Goal: Check status: Check status

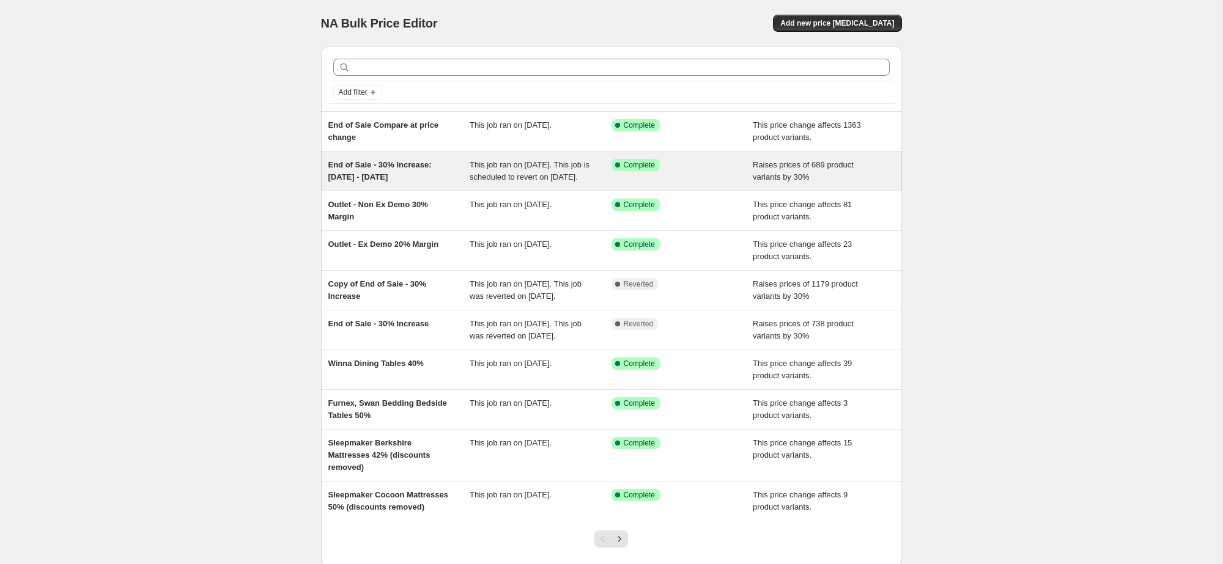
click at [440, 180] on div "End of Sale - 30% Increase: [DATE] - [DATE]" at bounding box center [399, 171] width 142 height 24
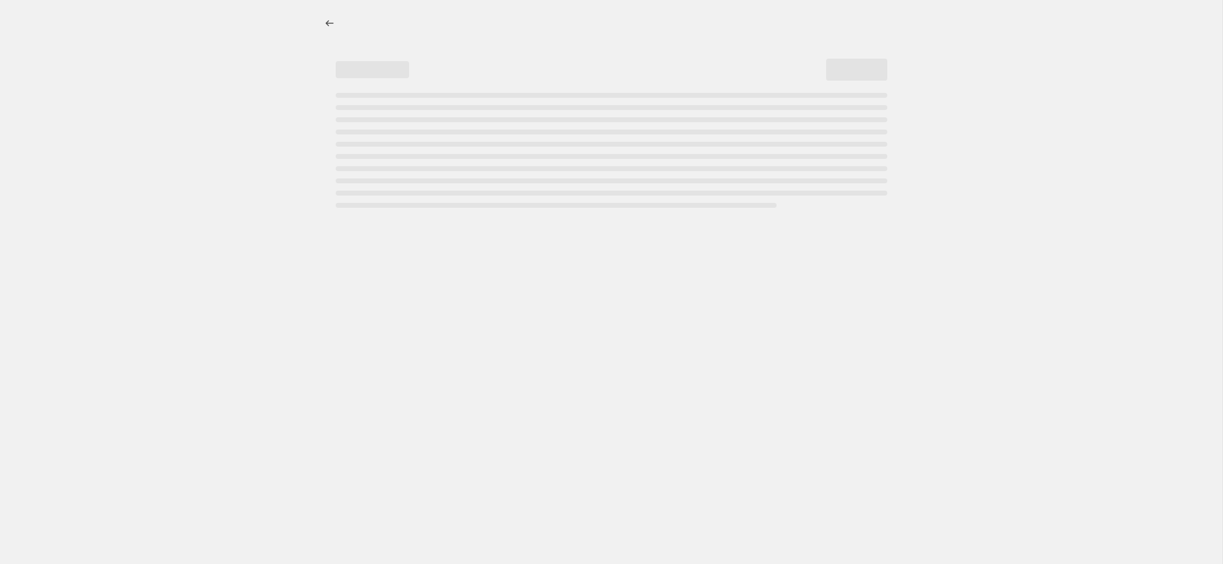
select select "percentage"
select select "no_change"
select select "product_status"
select select "tag"
select select "not_equal"
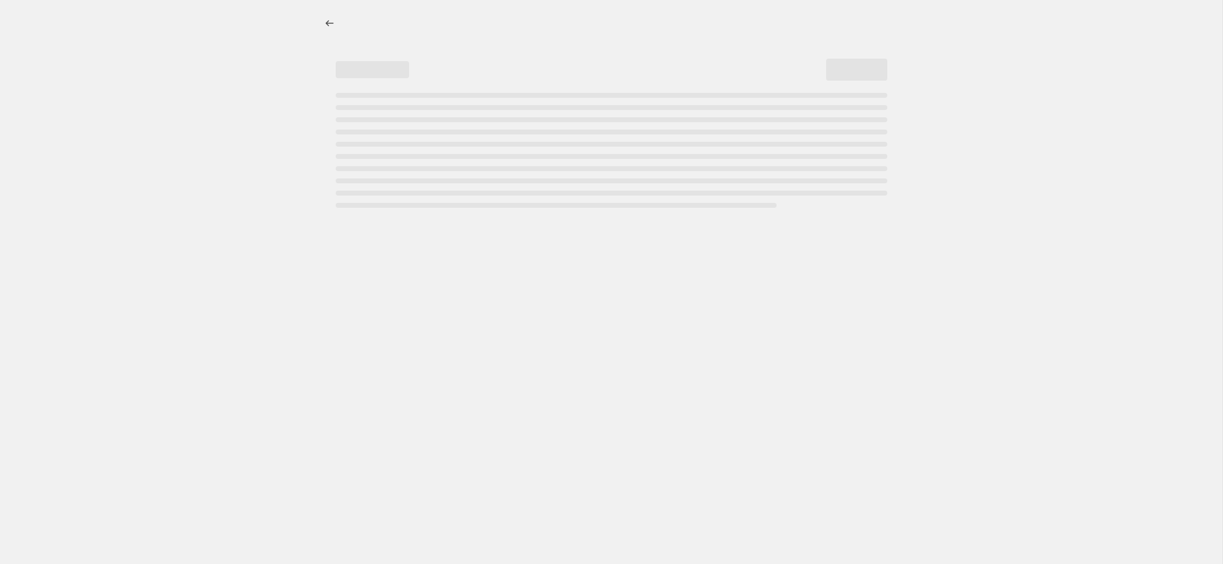
select select "tag"
select select "not_equal"
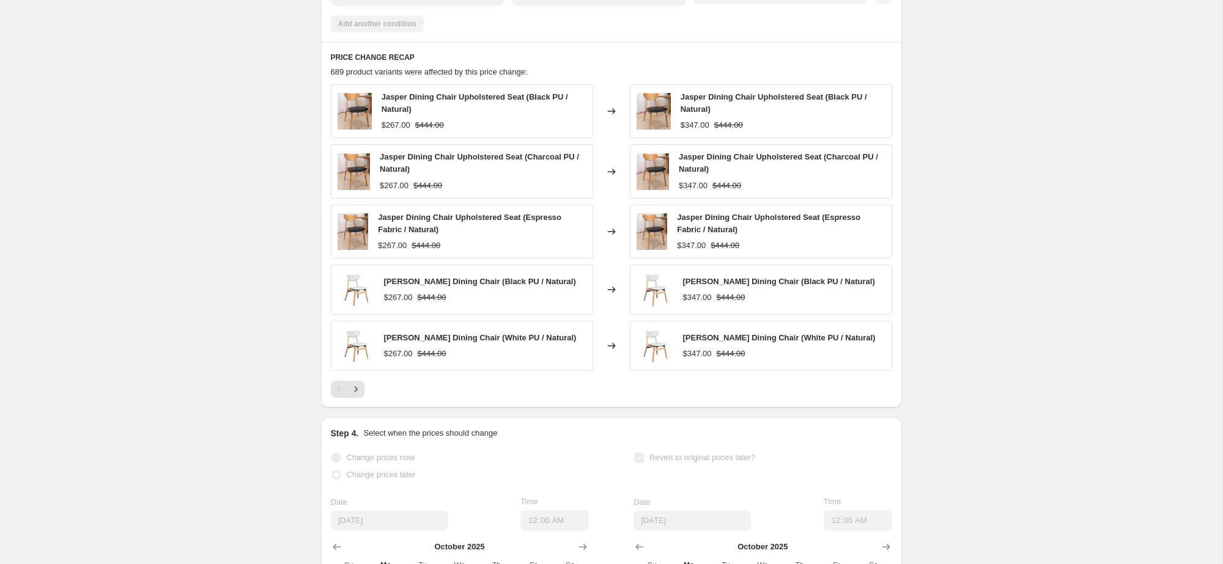
scroll to position [945, 0]
click at [353, 395] on icon "Next" at bounding box center [356, 389] width 12 height 12
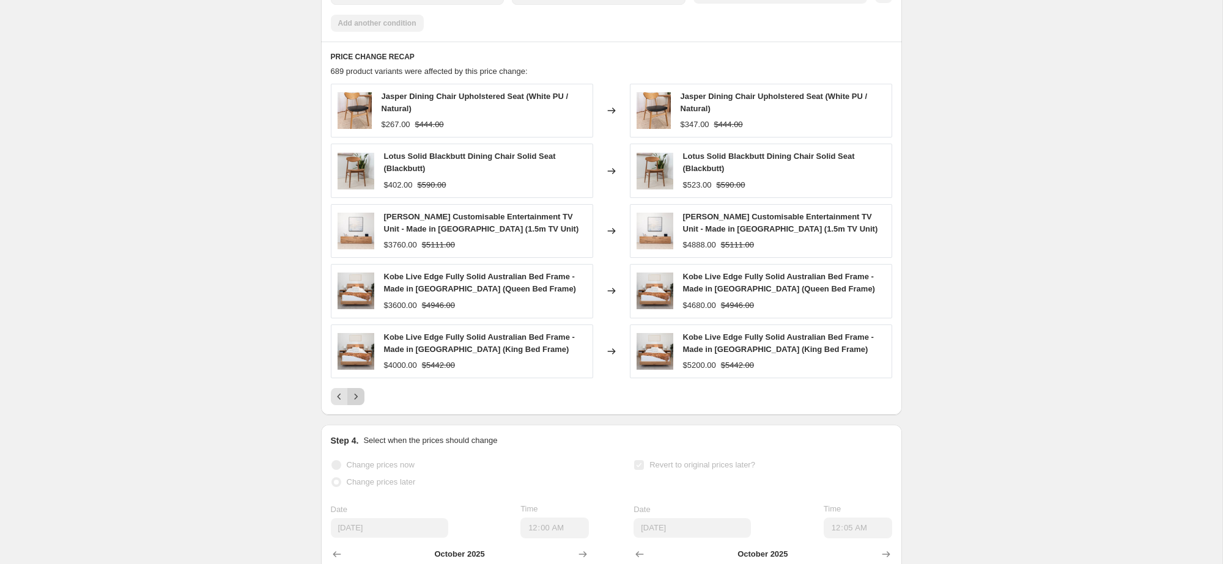
click at [353, 403] on icon "Next" at bounding box center [356, 397] width 12 height 12
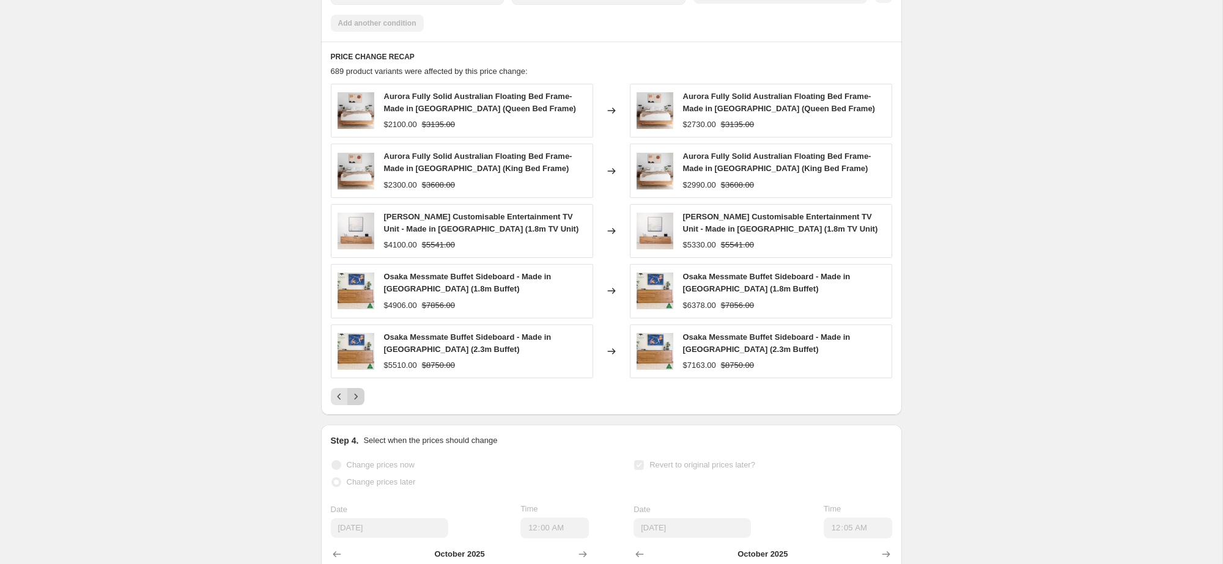
click at [353, 403] on icon "Next" at bounding box center [356, 397] width 12 height 12
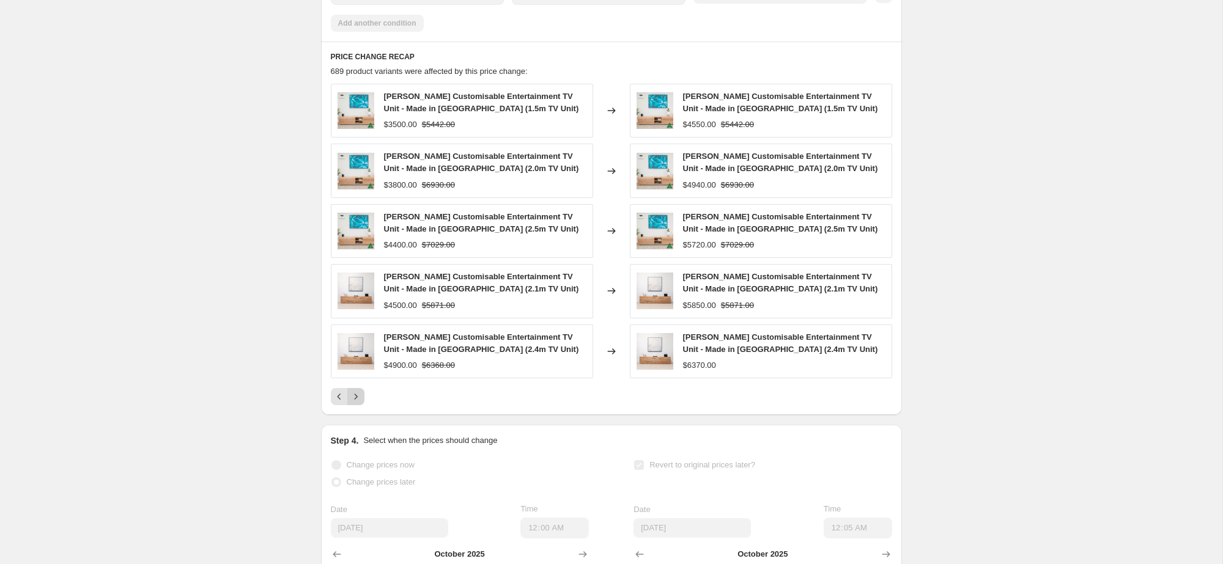
click at [353, 403] on icon "Next" at bounding box center [356, 397] width 12 height 12
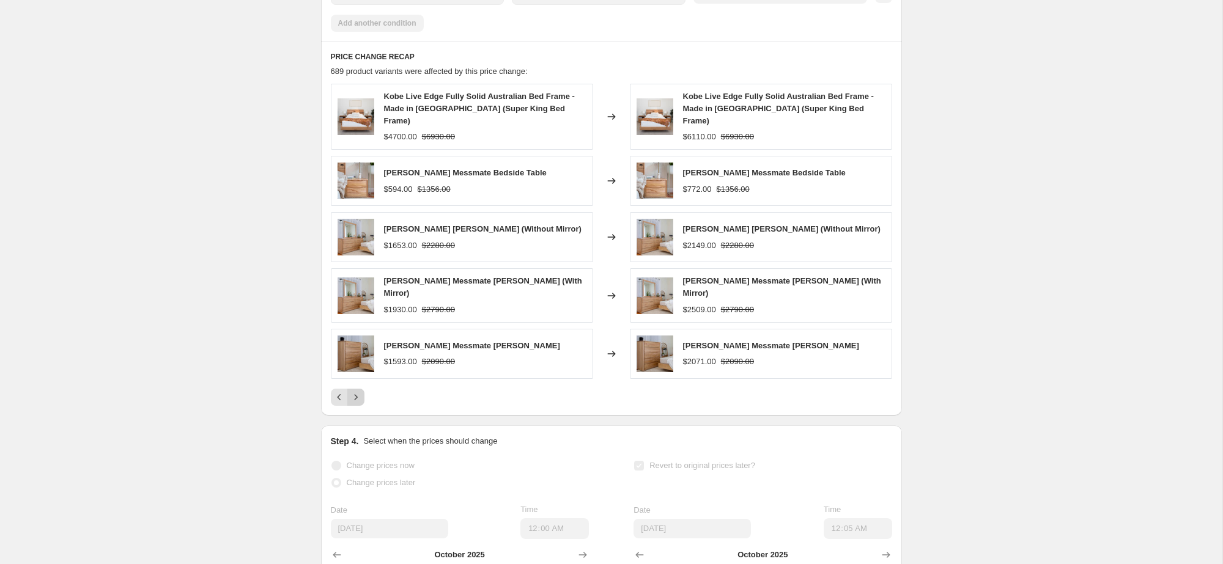
click at [353, 408] on div "PRICE CHANGE RECAP 689 product variants were affected by this price change: Kob…" at bounding box center [611, 229] width 581 height 374
click at [355, 400] on button "Next" at bounding box center [355, 397] width 17 height 17
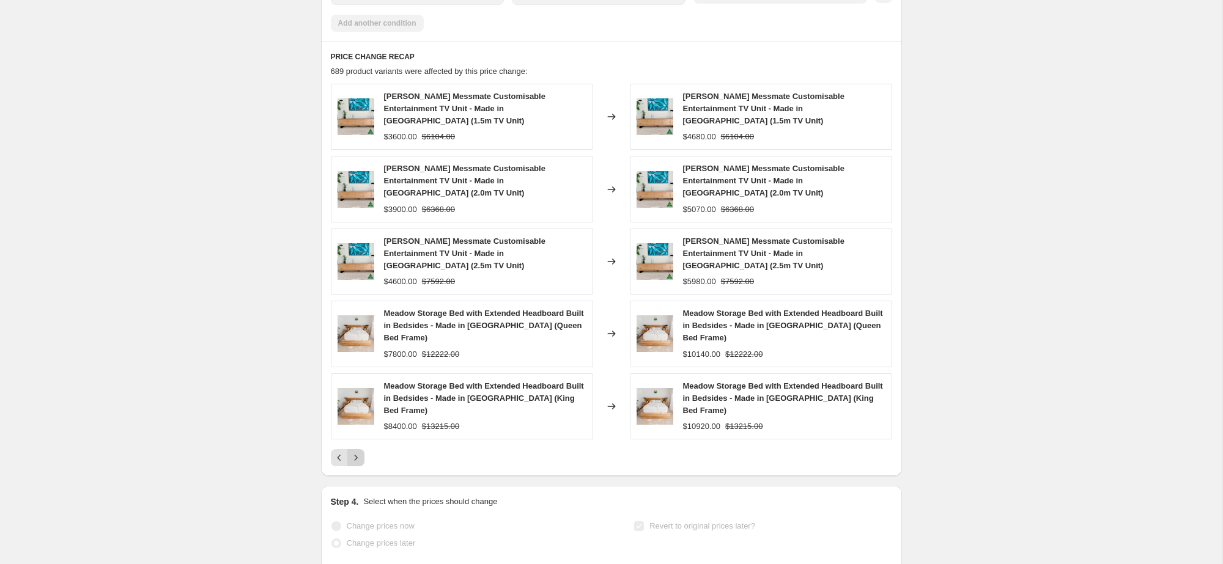
click at [355, 400] on img at bounding box center [356, 406] width 37 height 37
click at [358, 452] on icon "Next" at bounding box center [356, 458] width 12 height 12
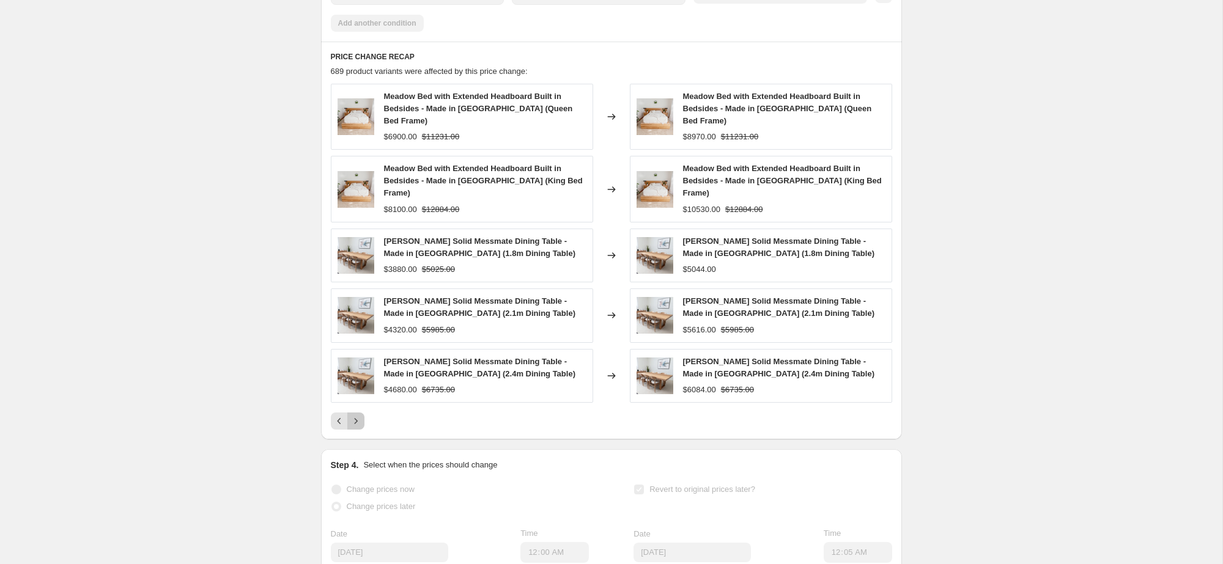
click at [356, 415] on icon "Next" at bounding box center [356, 421] width 12 height 12
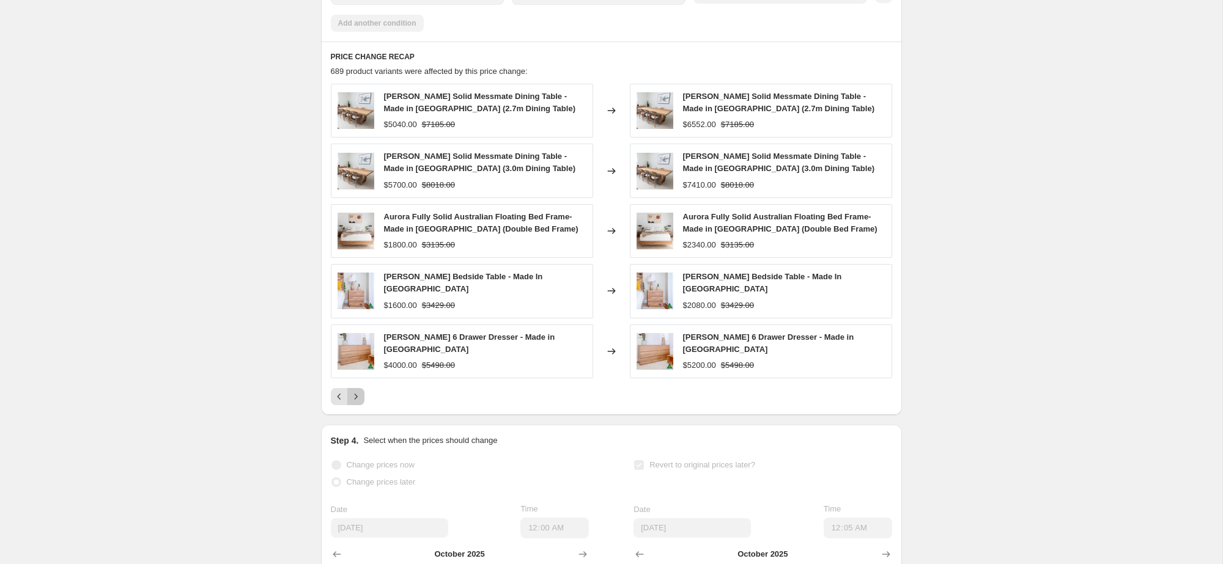
click at [355, 399] on icon "Next" at bounding box center [355, 397] width 3 height 6
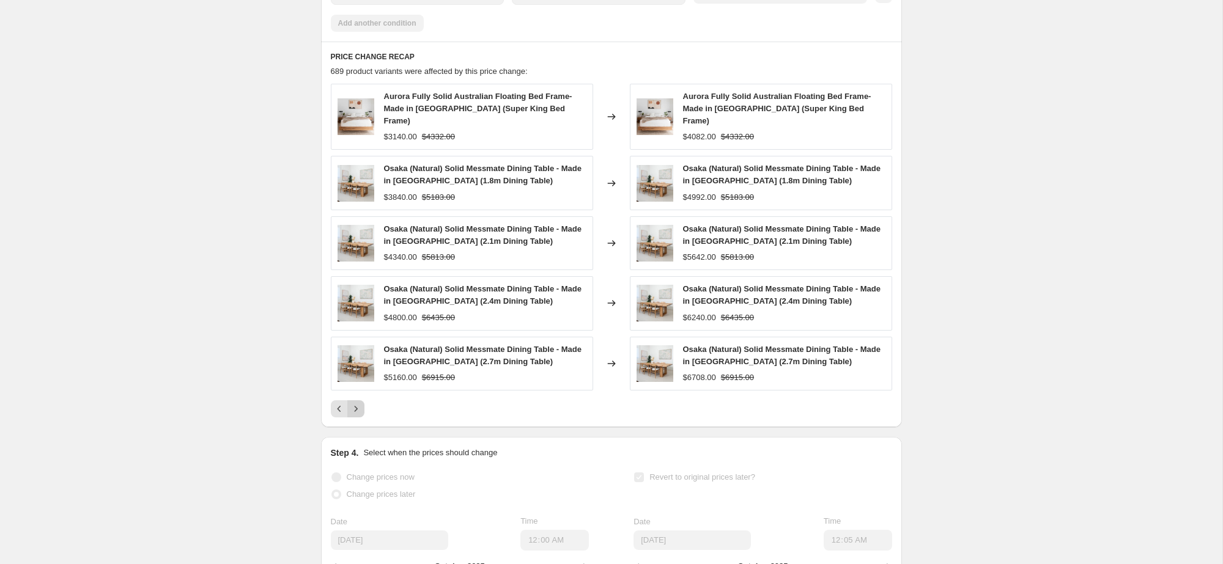
click at [355, 400] on div "Aurora Fully Solid Australian Floating Bed Frame- Made in [GEOGRAPHIC_DATA] (Su…" at bounding box center [611, 251] width 561 height 334
click at [355, 404] on icon "Next" at bounding box center [356, 409] width 12 height 12
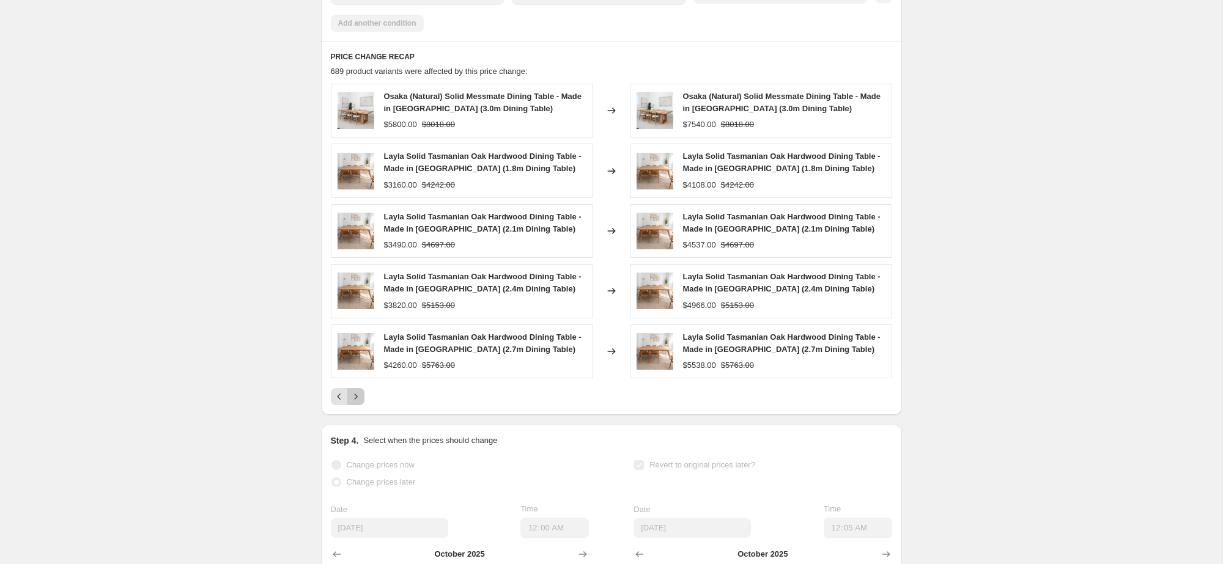
click at [355, 403] on icon "Next" at bounding box center [356, 397] width 12 height 12
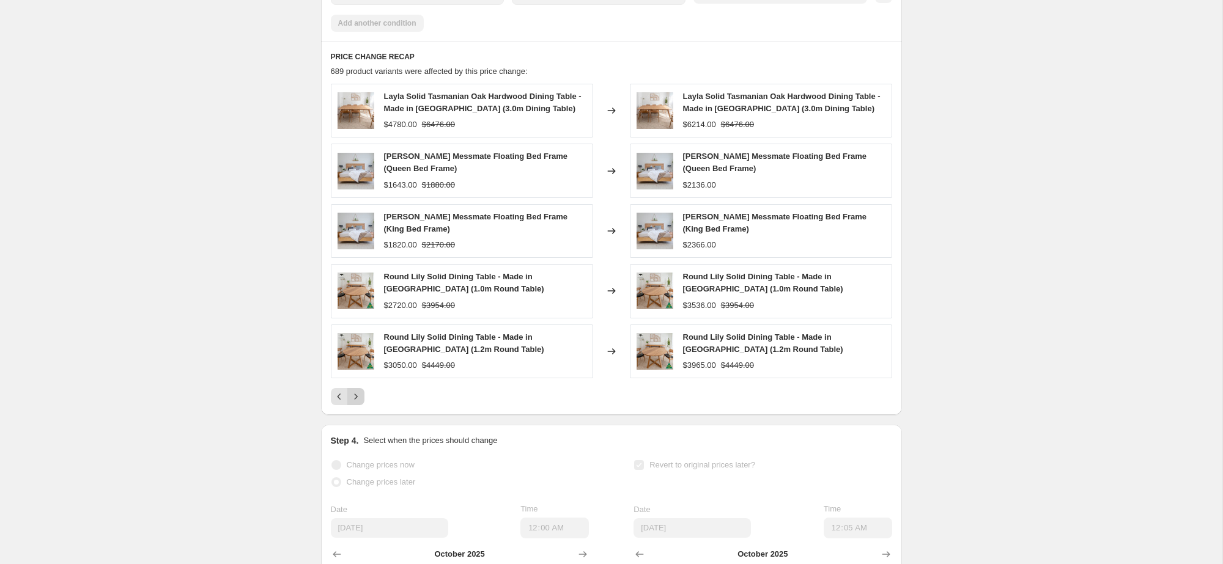
click at [355, 403] on icon "Next" at bounding box center [356, 397] width 12 height 12
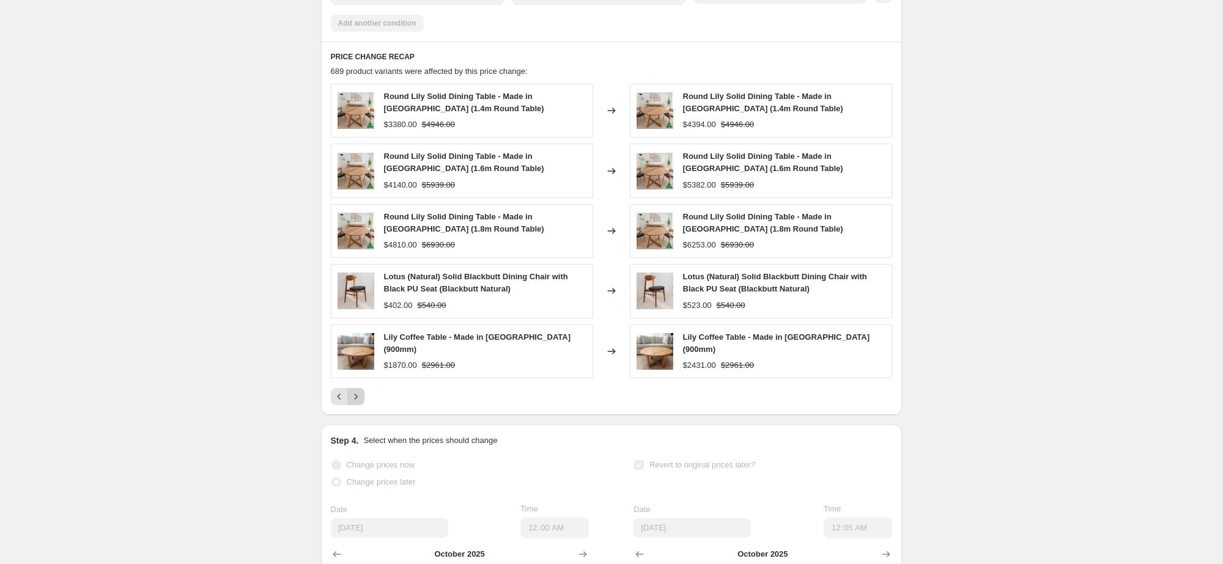
click at [355, 403] on icon "Next" at bounding box center [356, 397] width 12 height 12
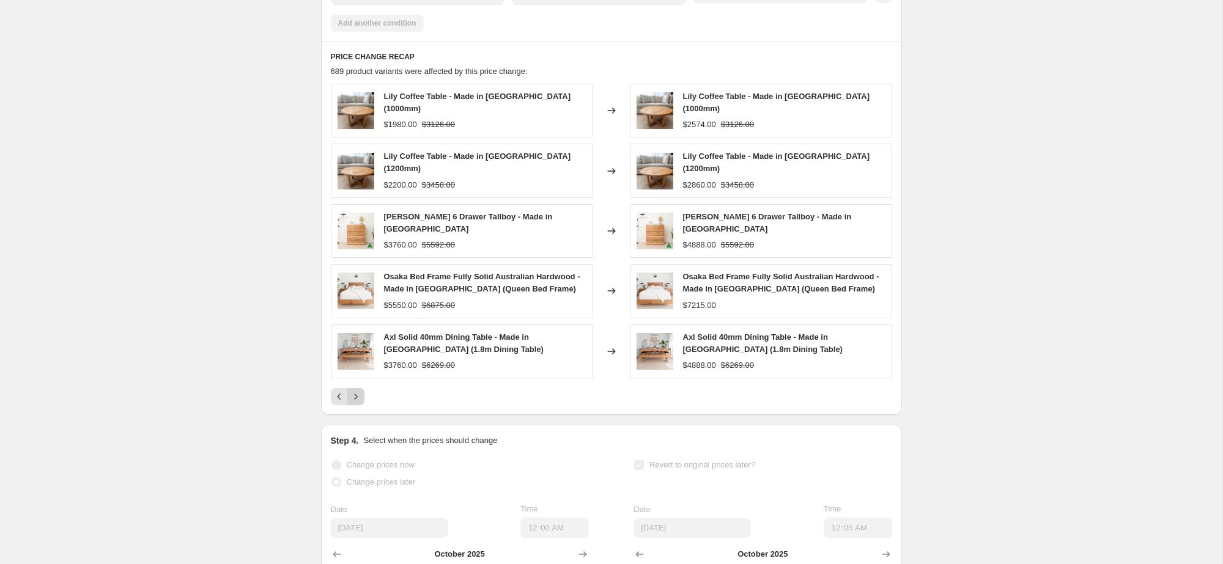
click at [355, 405] on button "Next" at bounding box center [355, 396] width 17 height 17
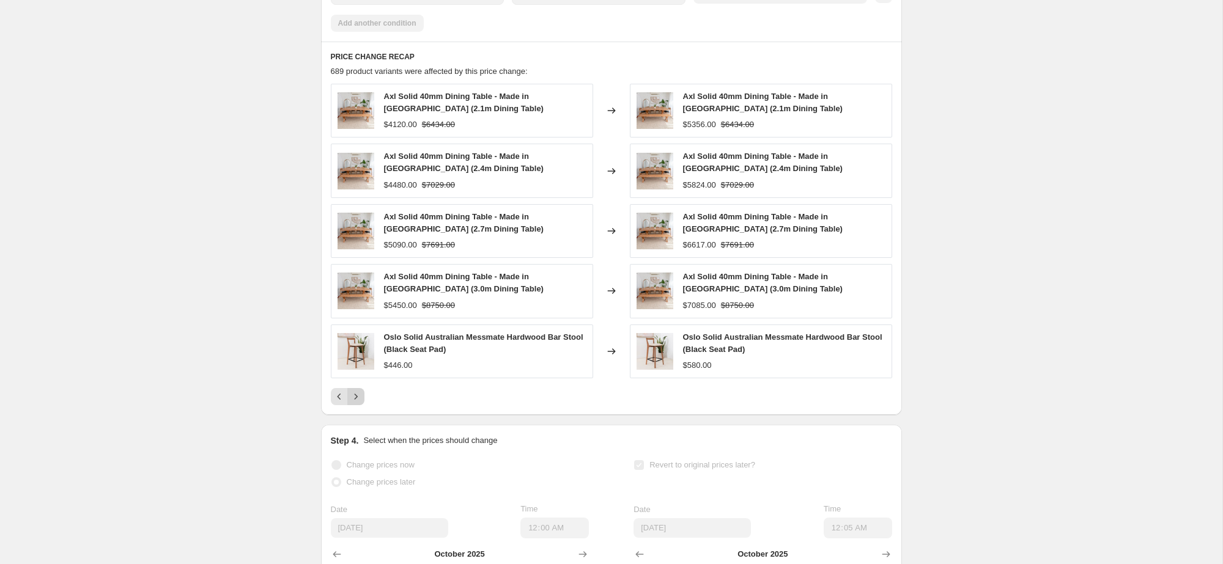
click at [355, 403] on icon "Next" at bounding box center [356, 397] width 12 height 12
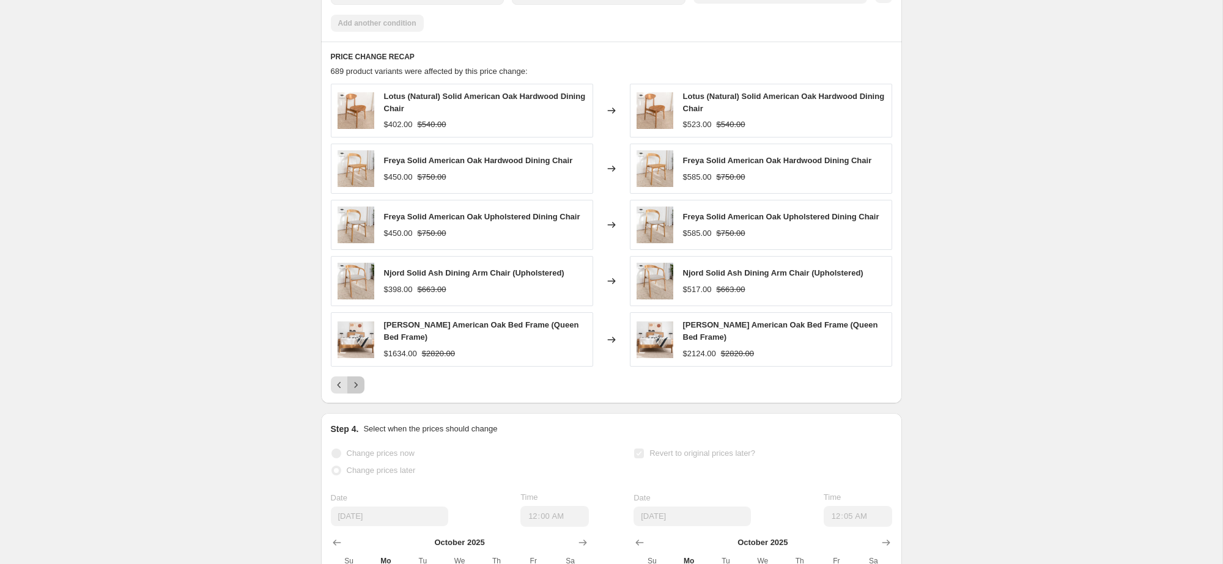
click at [355, 394] on button "Next" at bounding box center [355, 385] width 17 height 17
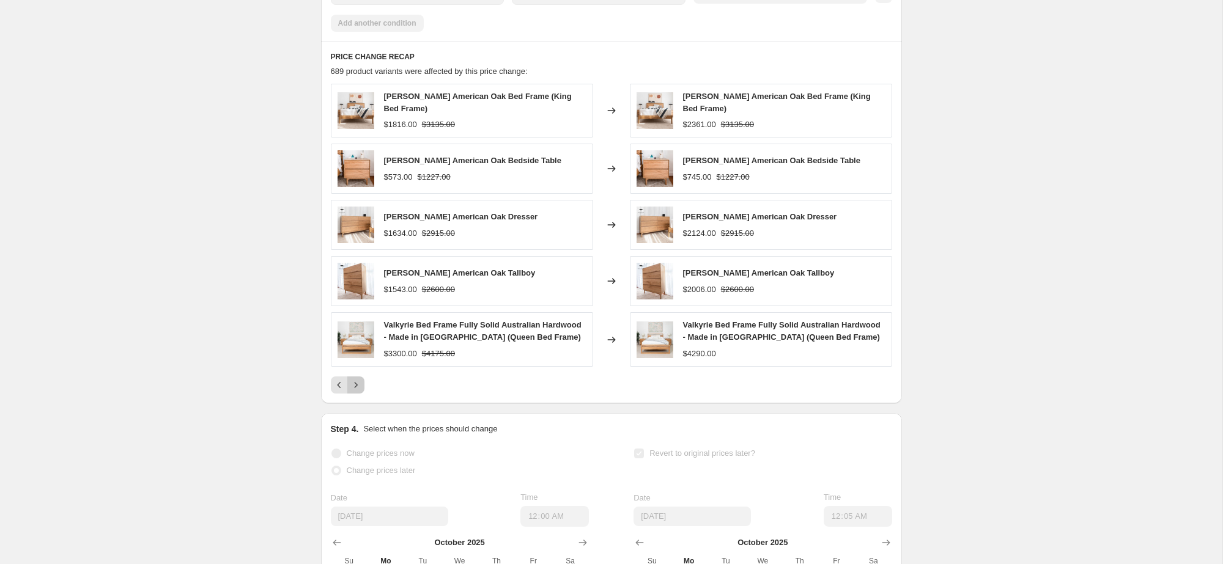
click at [355, 386] on button "Next" at bounding box center [355, 385] width 17 height 17
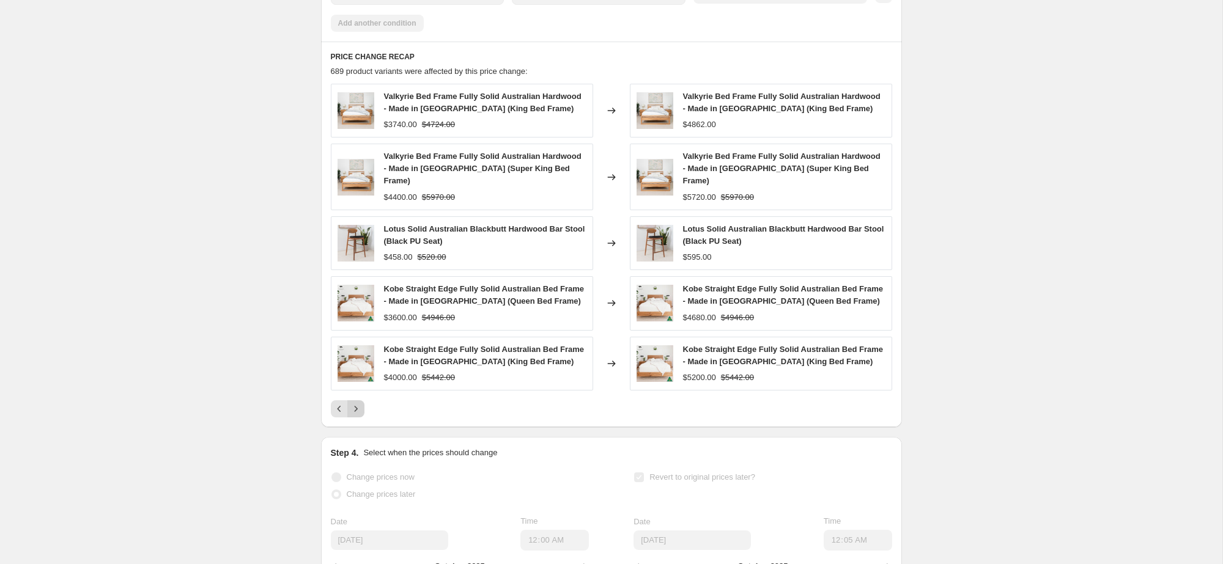
click at [355, 386] on div "Kobe Straight Edge Fully Solid Australian Bed Frame - Made in [GEOGRAPHIC_DATA]…" at bounding box center [462, 364] width 262 height 54
click at [357, 413] on icon "Next" at bounding box center [356, 409] width 12 height 12
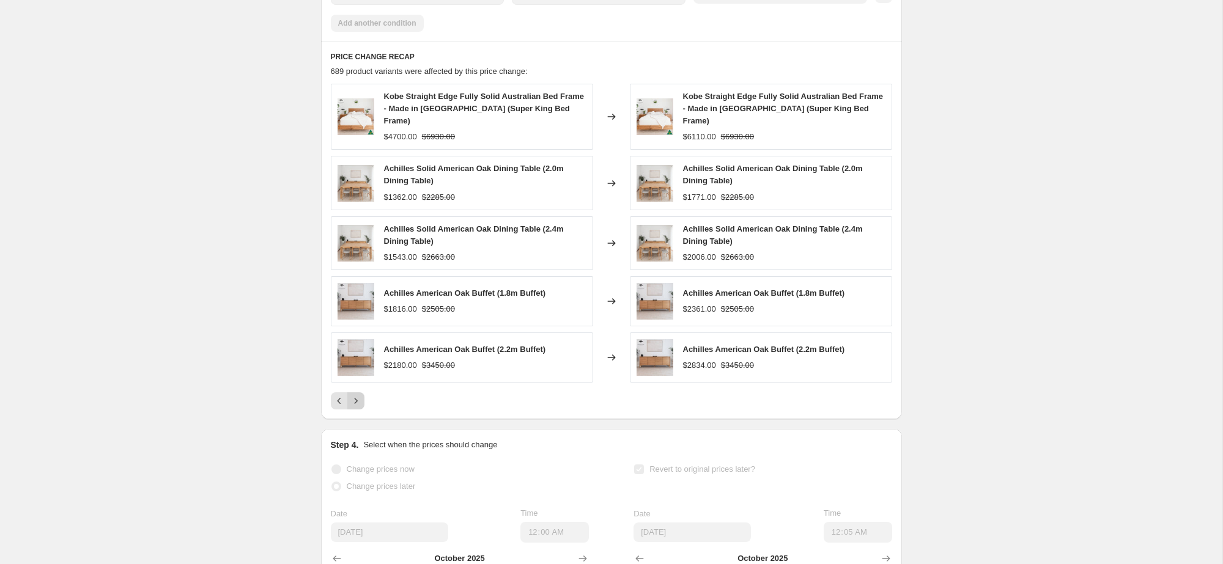
click at [359, 405] on icon "Next" at bounding box center [356, 401] width 12 height 12
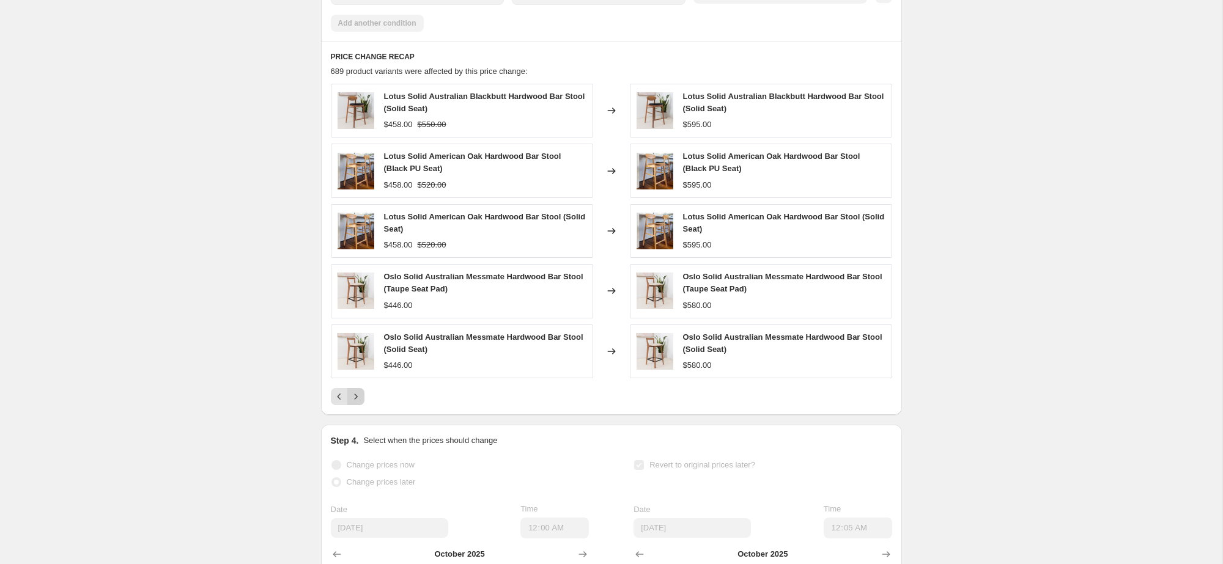
click at [359, 403] on icon "Next" at bounding box center [356, 397] width 12 height 12
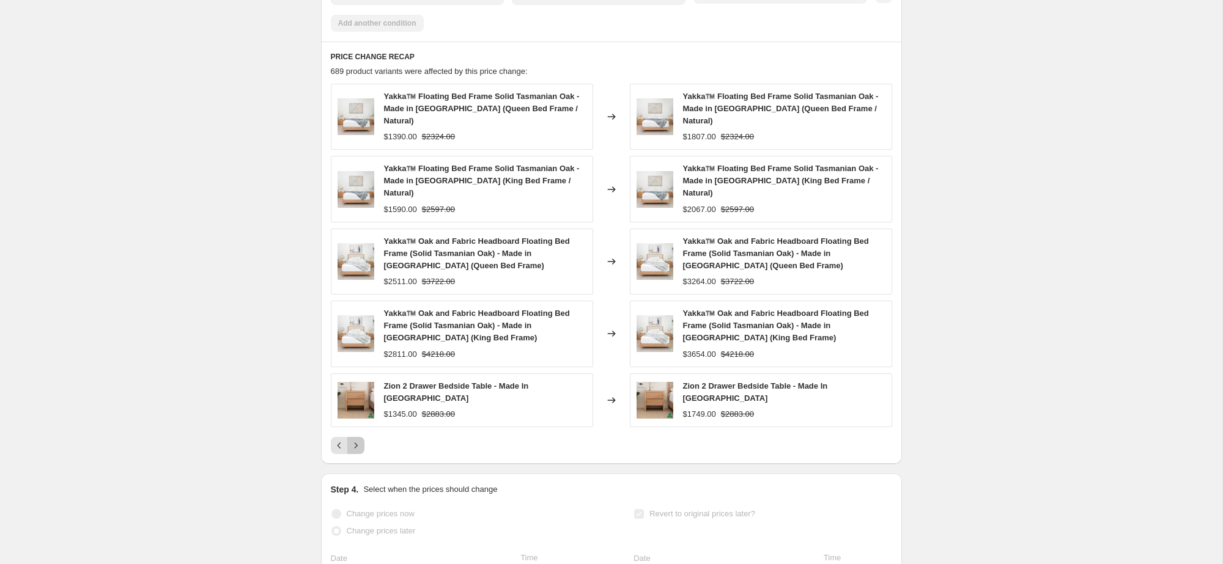
click at [360, 440] on icon "Next" at bounding box center [356, 446] width 12 height 12
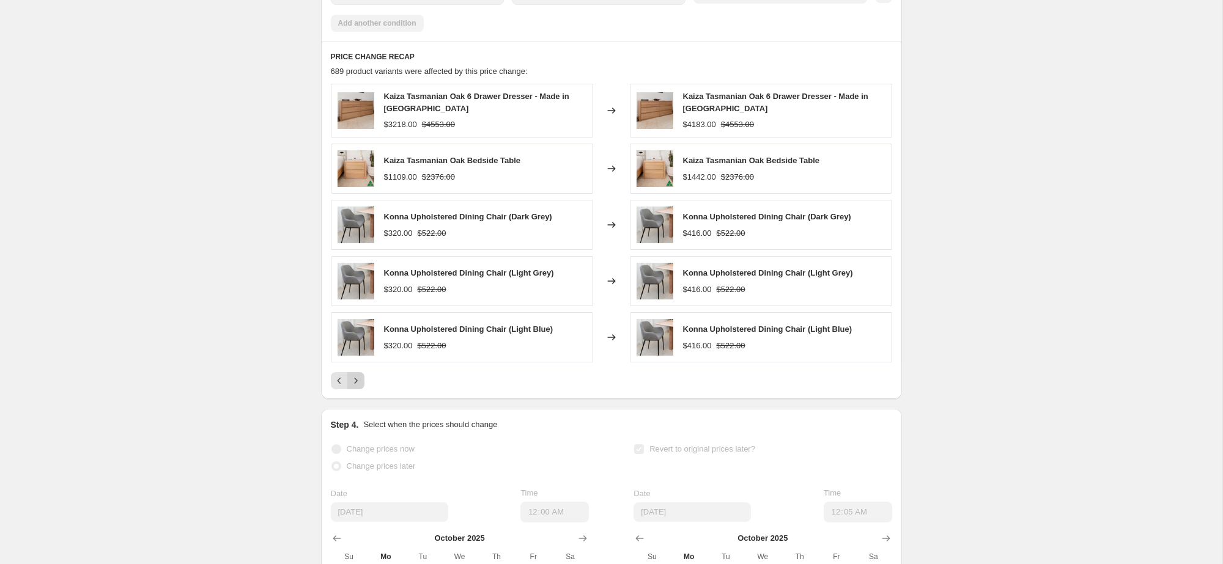
click at [359, 387] on icon "Next" at bounding box center [356, 381] width 12 height 12
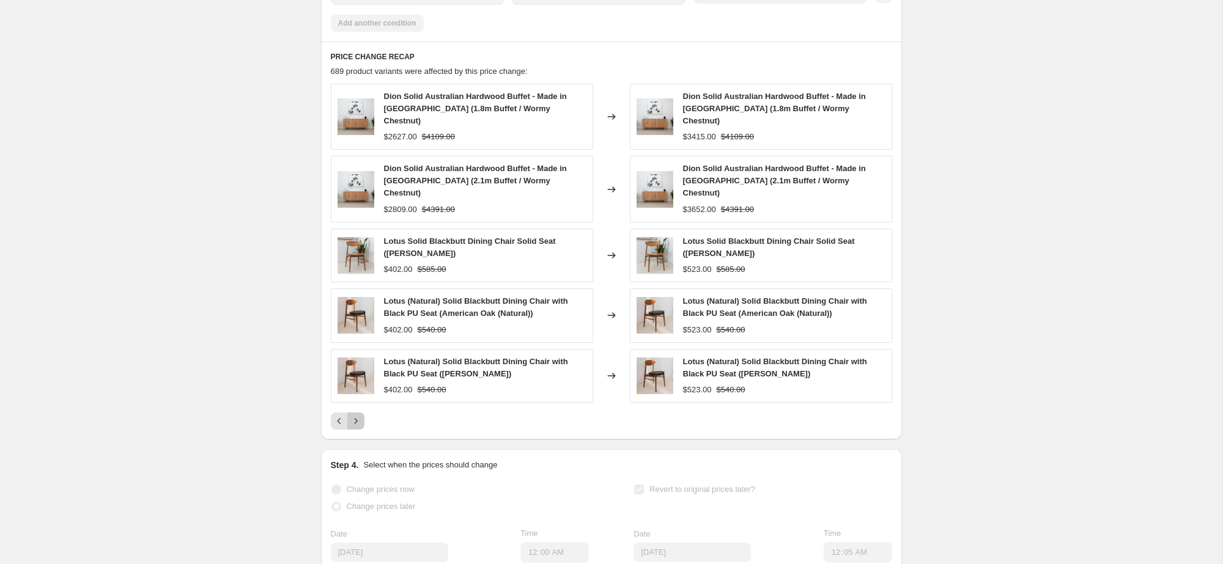
click at [358, 415] on icon "Next" at bounding box center [356, 421] width 12 height 12
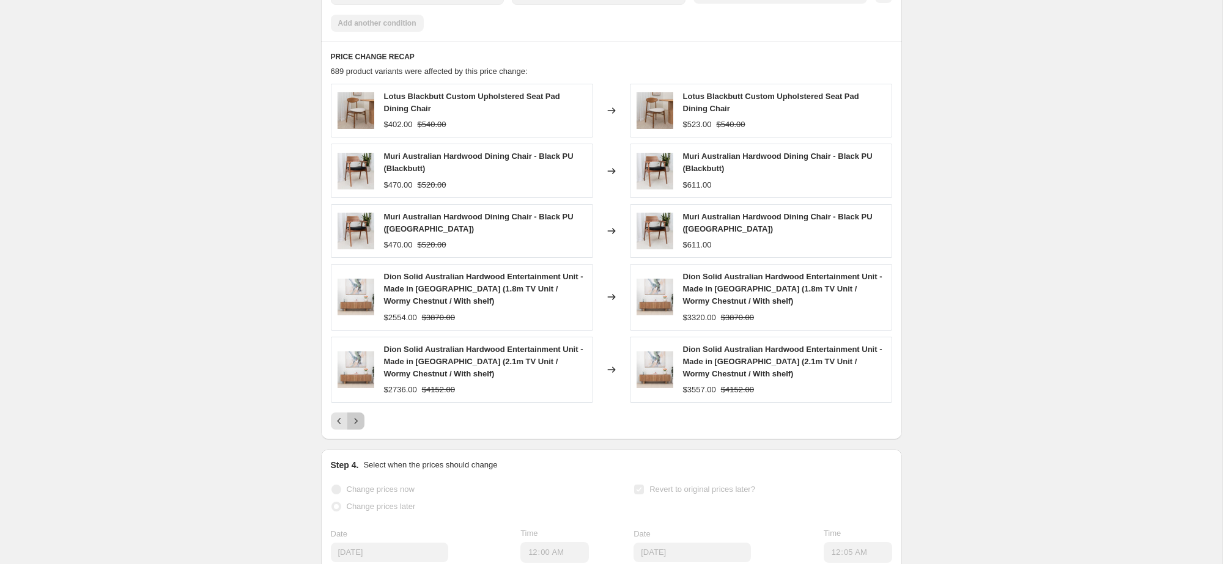
click at [359, 427] on icon "Next" at bounding box center [356, 421] width 12 height 12
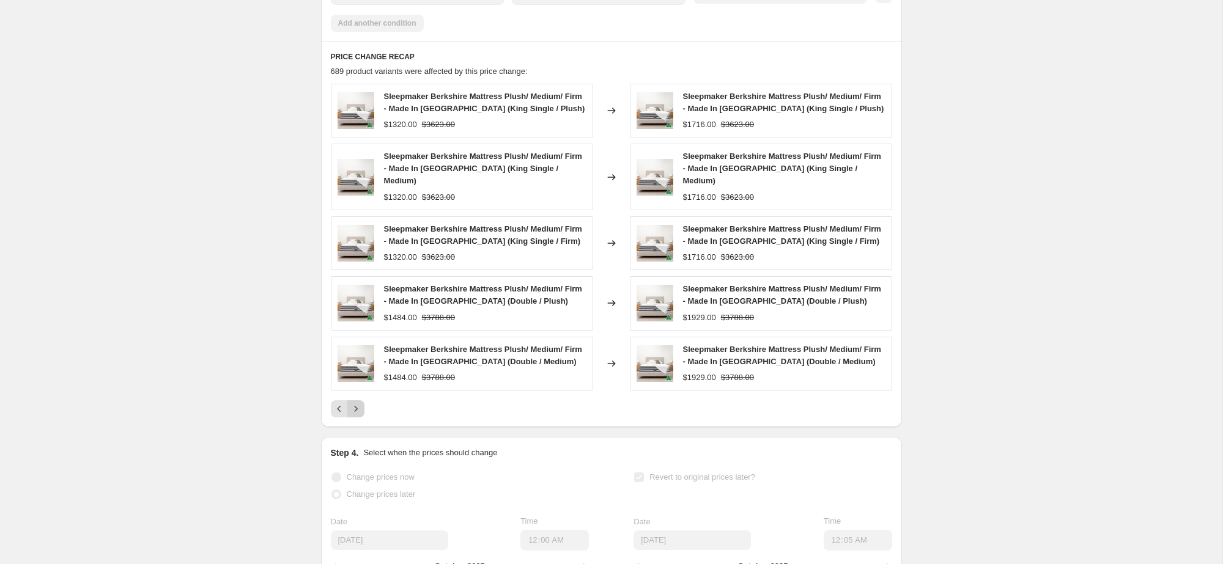
click at [360, 412] on icon "Next" at bounding box center [356, 409] width 12 height 12
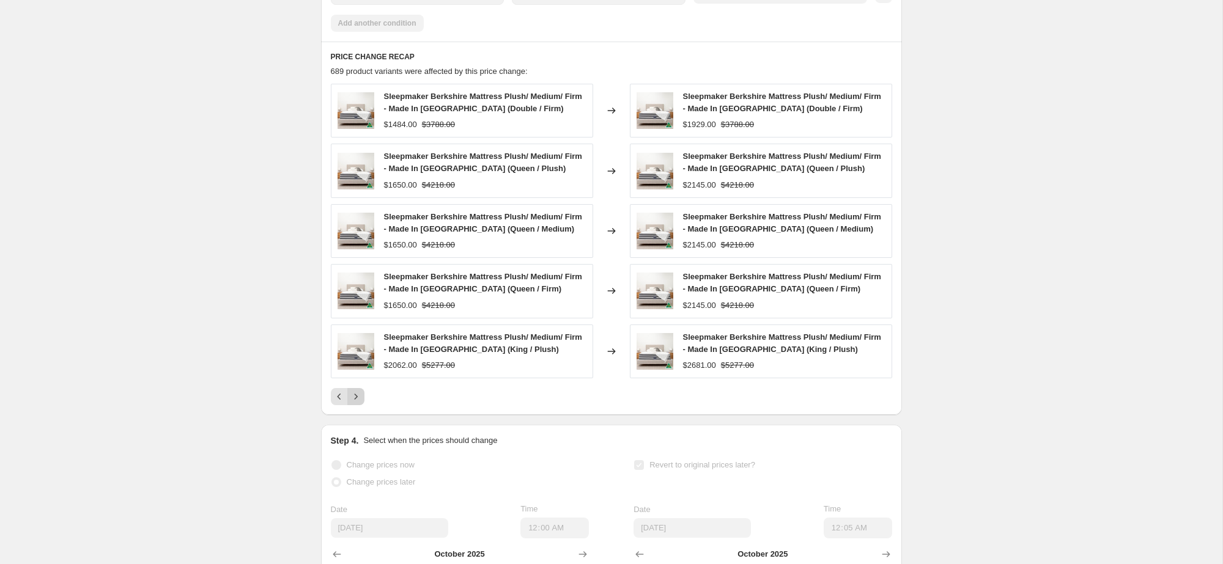
click at [360, 403] on icon "Next" at bounding box center [356, 397] width 12 height 12
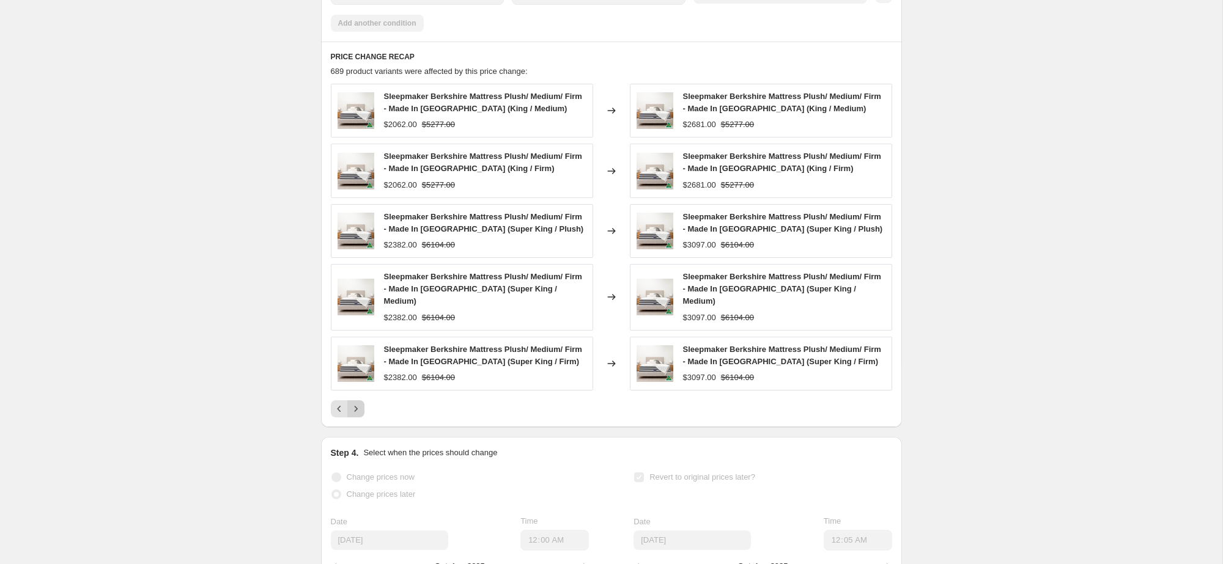
click at [360, 412] on icon "Next" at bounding box center [356, 409] width 12 height 12
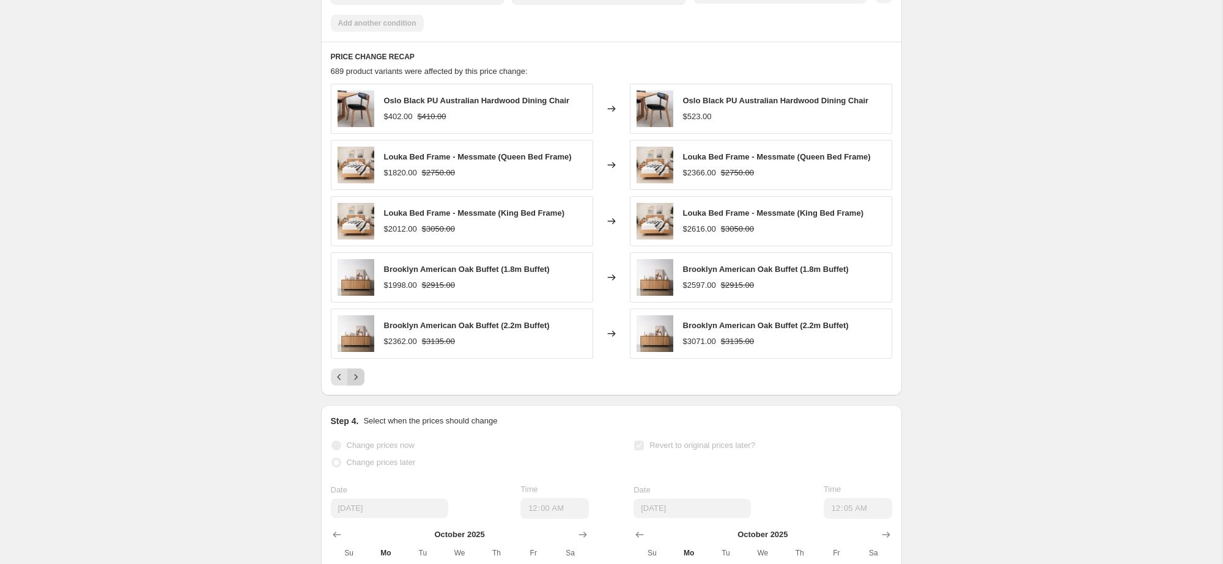
click at [359, 383] on icon "Next" at bounding box center [356, 377] width 12 height 12
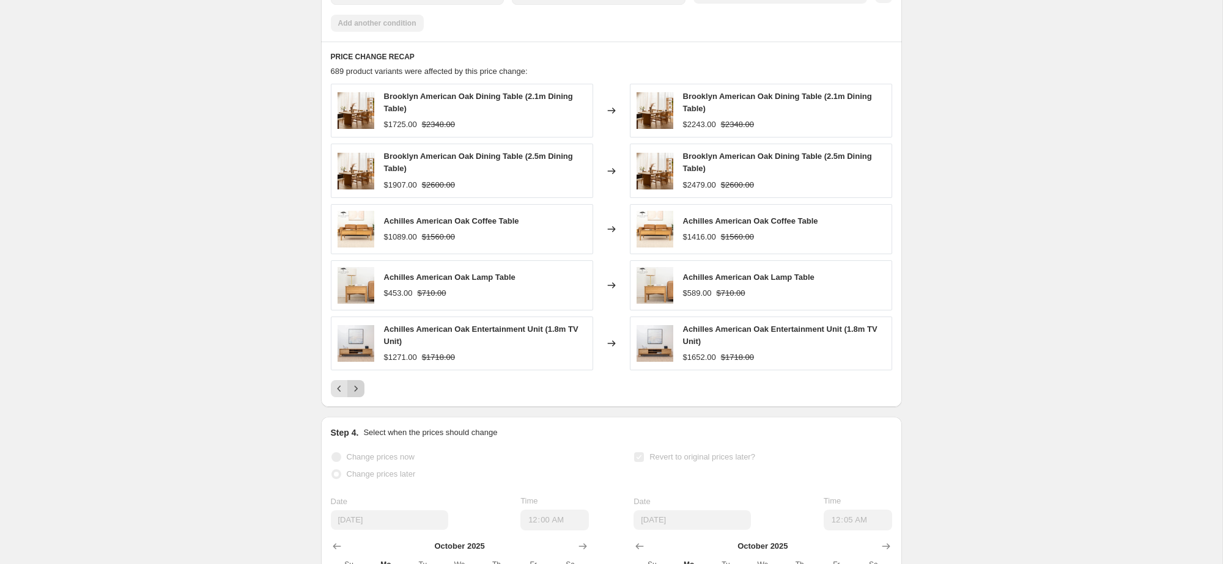
click at [359, 392] on button "Next" at bounding box center [355, 388] width 17 height 17
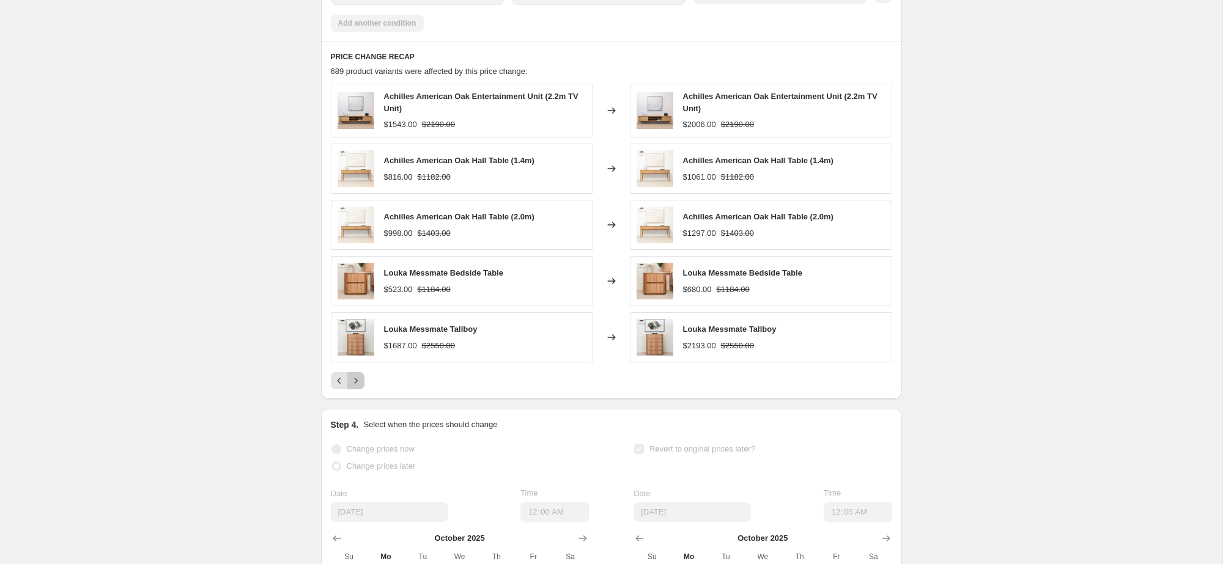
click at [359, 387] on icon "Next" at bounding box center [356, 381] width 12 height 12
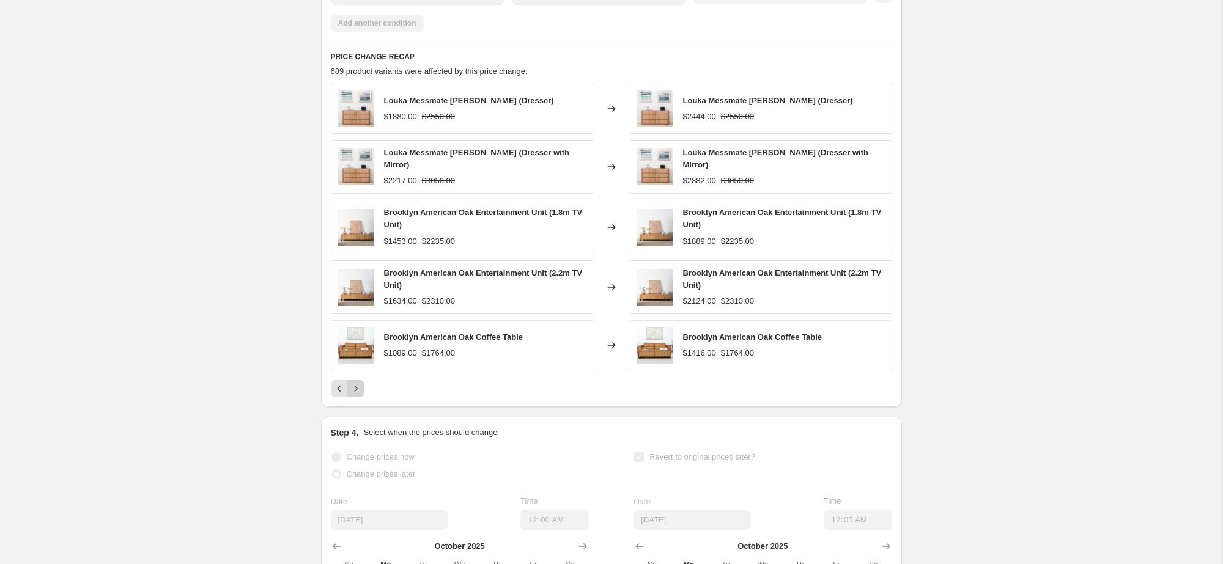
click at [359, 392] on icon "Next" at bounding box center [356, 389] width 12 height 12
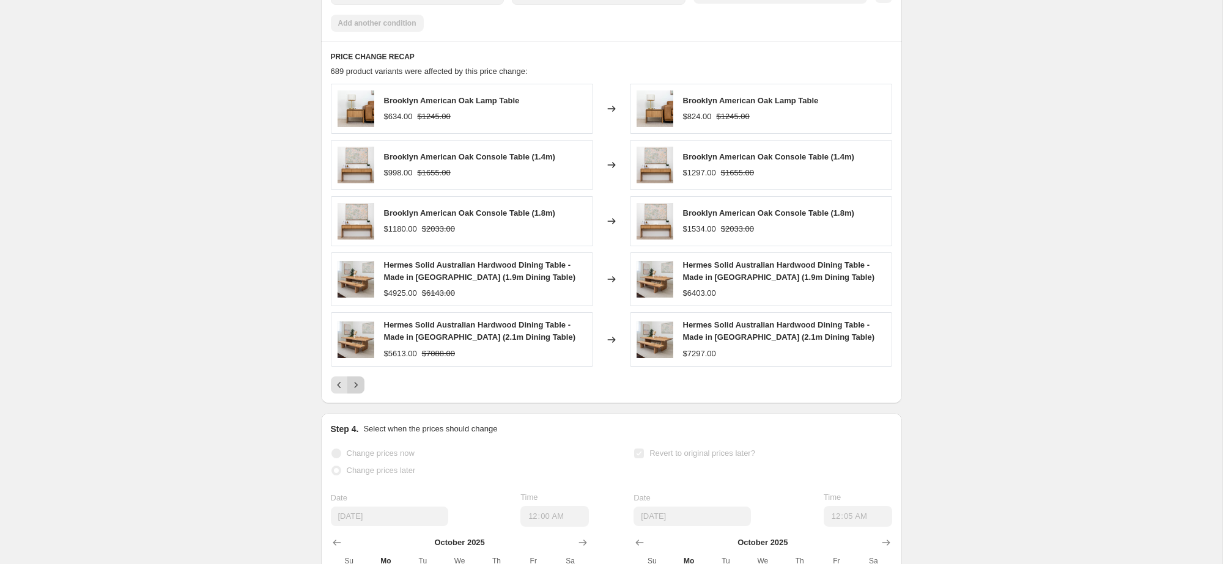
click at [359, 391] on icon "Next" at bounding box center [356, 385] width 12 height 12
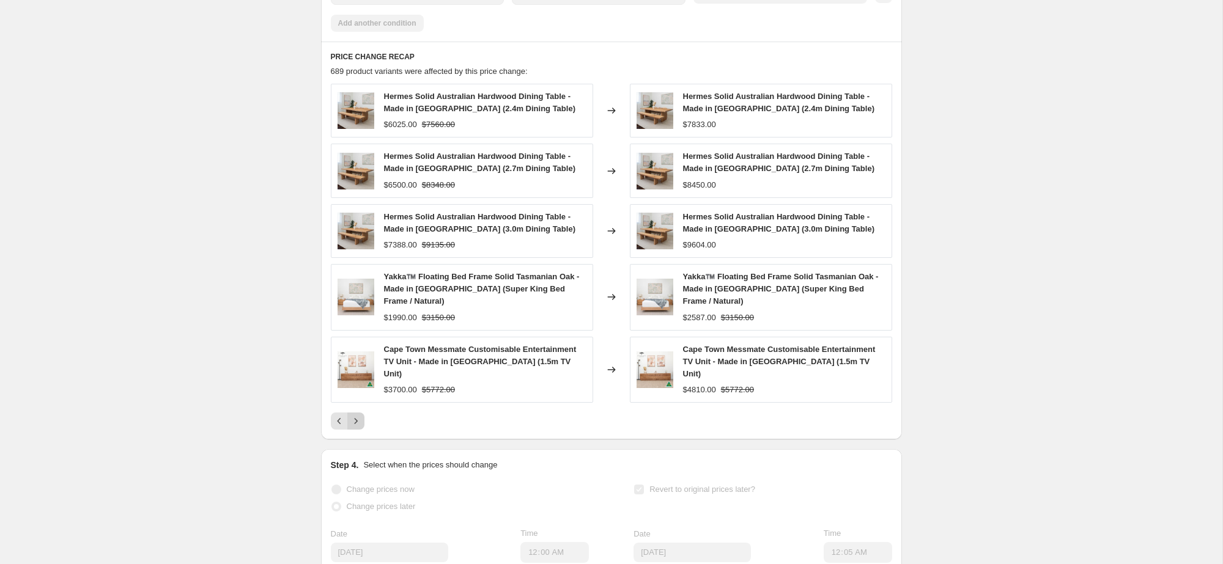
click at [359, 415] on icon "Next" at bounding box center [356, 421] width 12 height 12
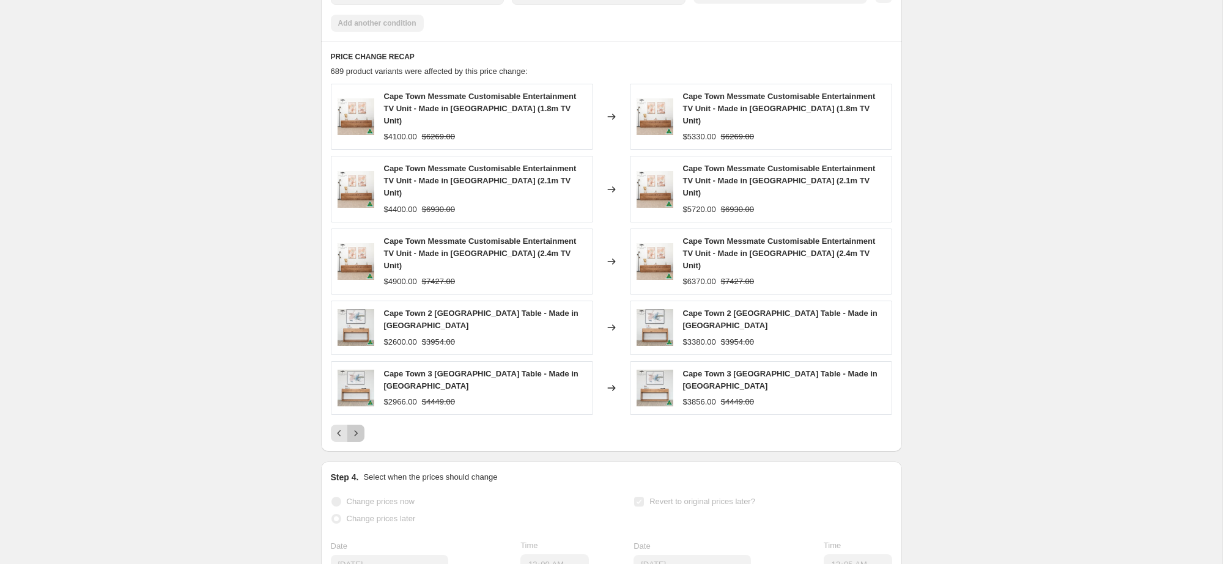
click at [359, 427] on icon "Next" at bounding box center [356, 433] width 12 height 12
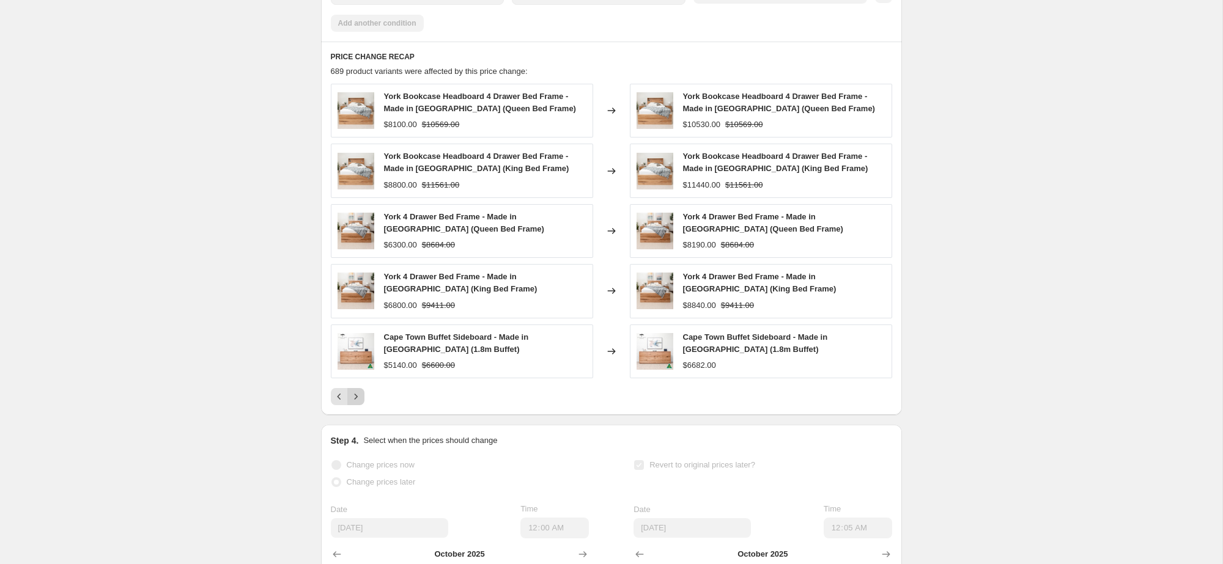
click at [359, 403] on icon "Next" at bounding box center [356, 397] width 12 height 12
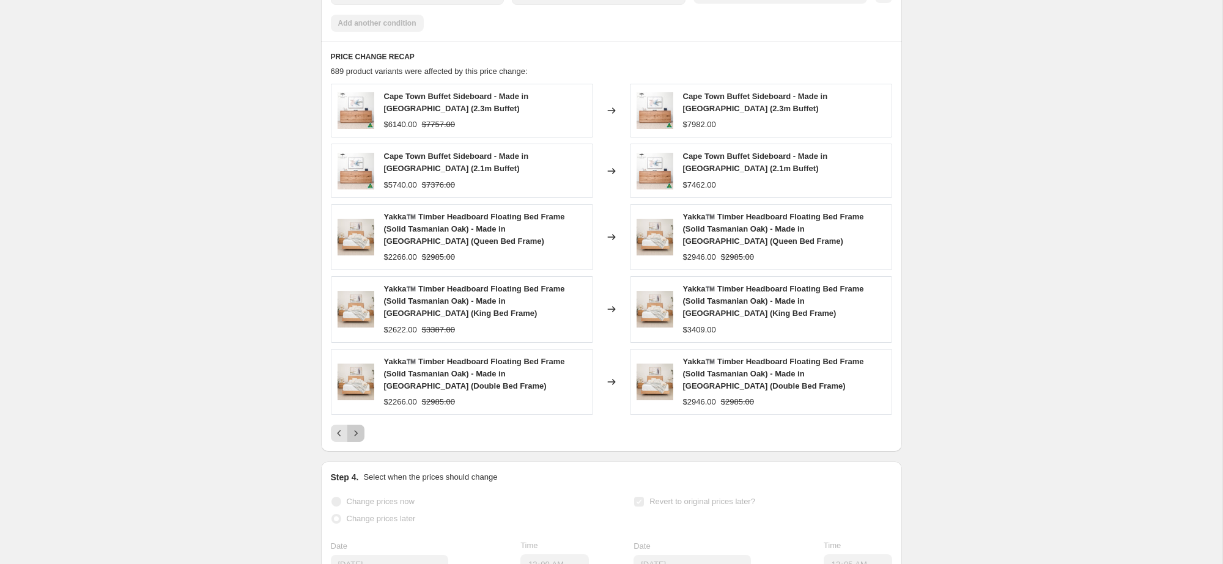
click at [360, 442] on button "Next" at bounding box center [355, 433] width 17 height 17
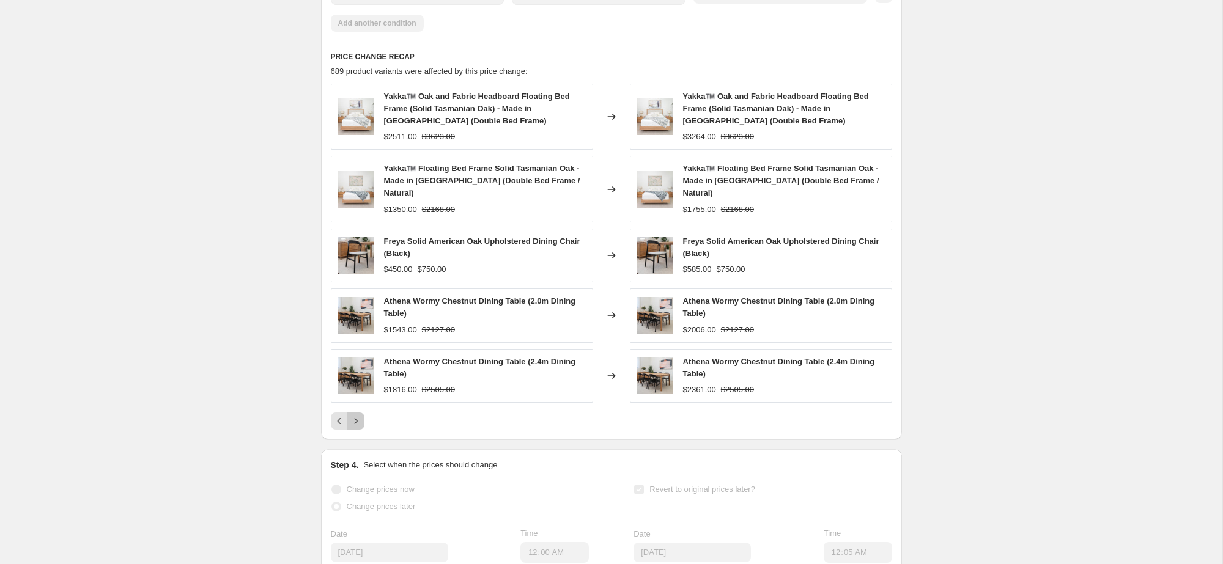
click at [357, 424] on icon "Next" at bounding box center [356, 421] width 12 height 12
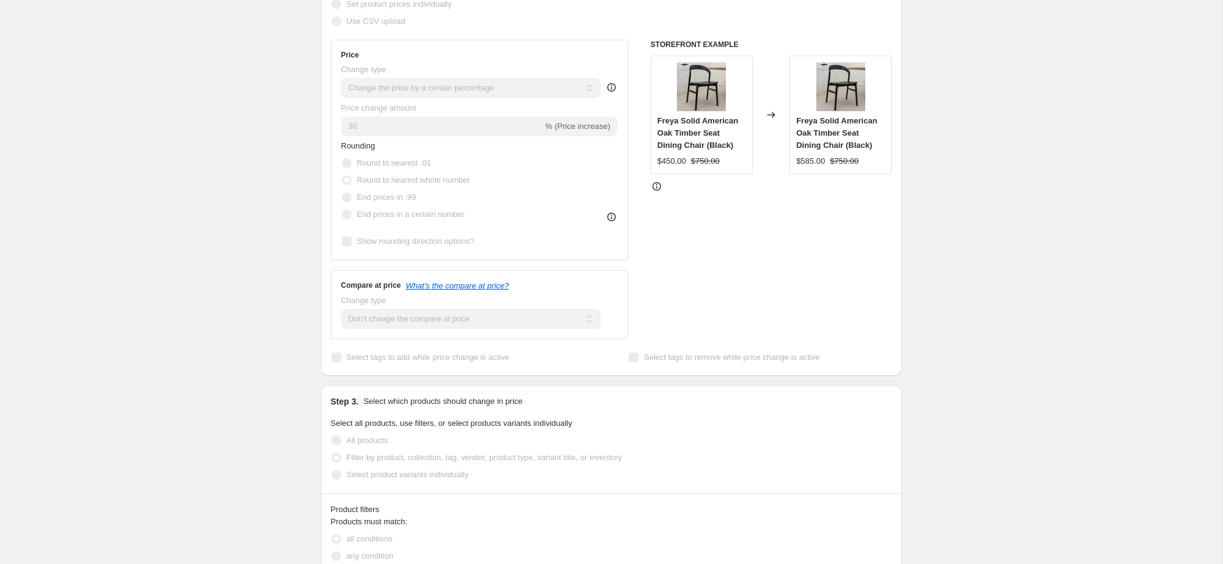
scroll to position [300, 0]
